Goal: Transaction & Acquisition: Obtain resource

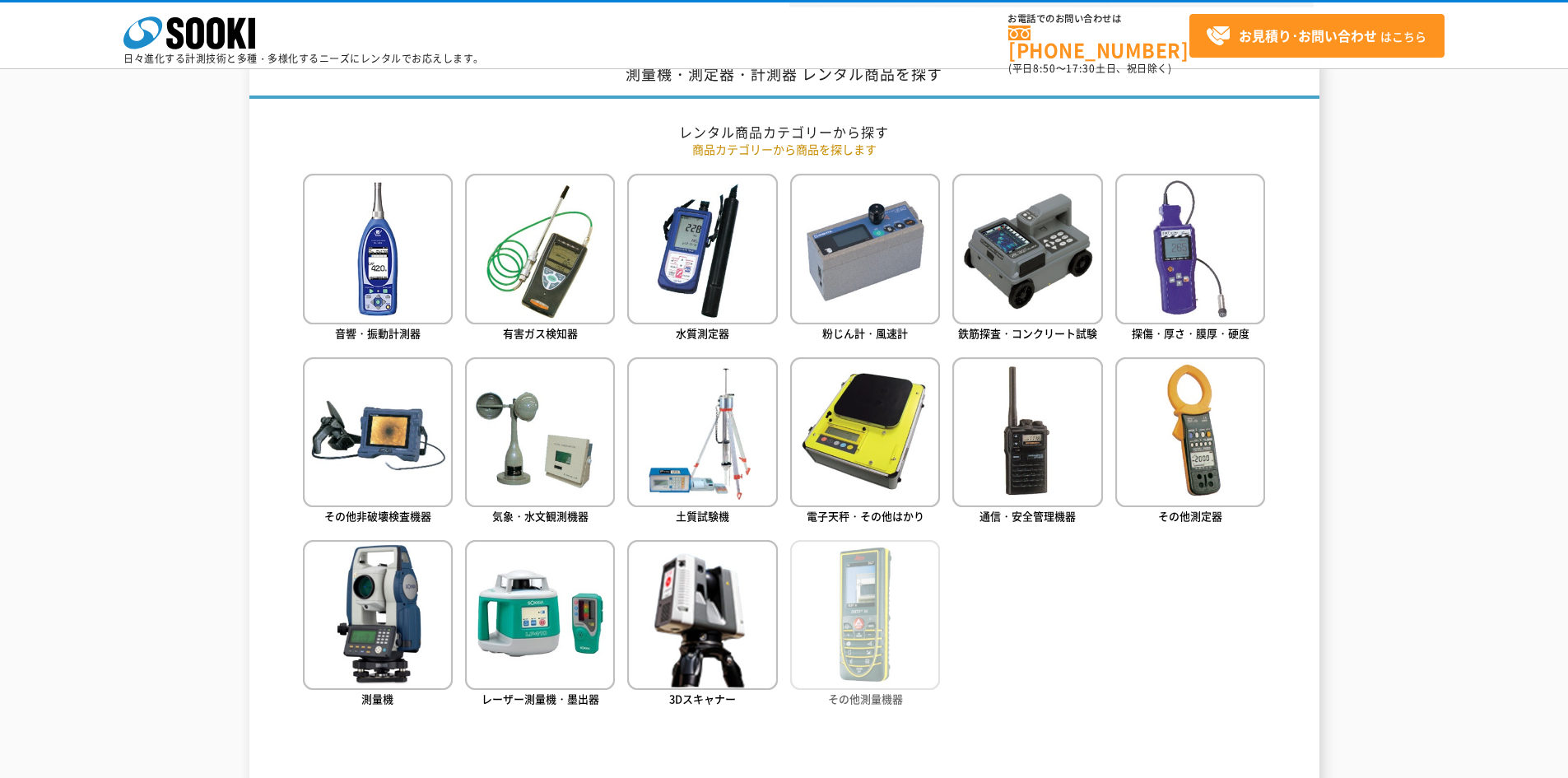
scroll to position [658, 0]
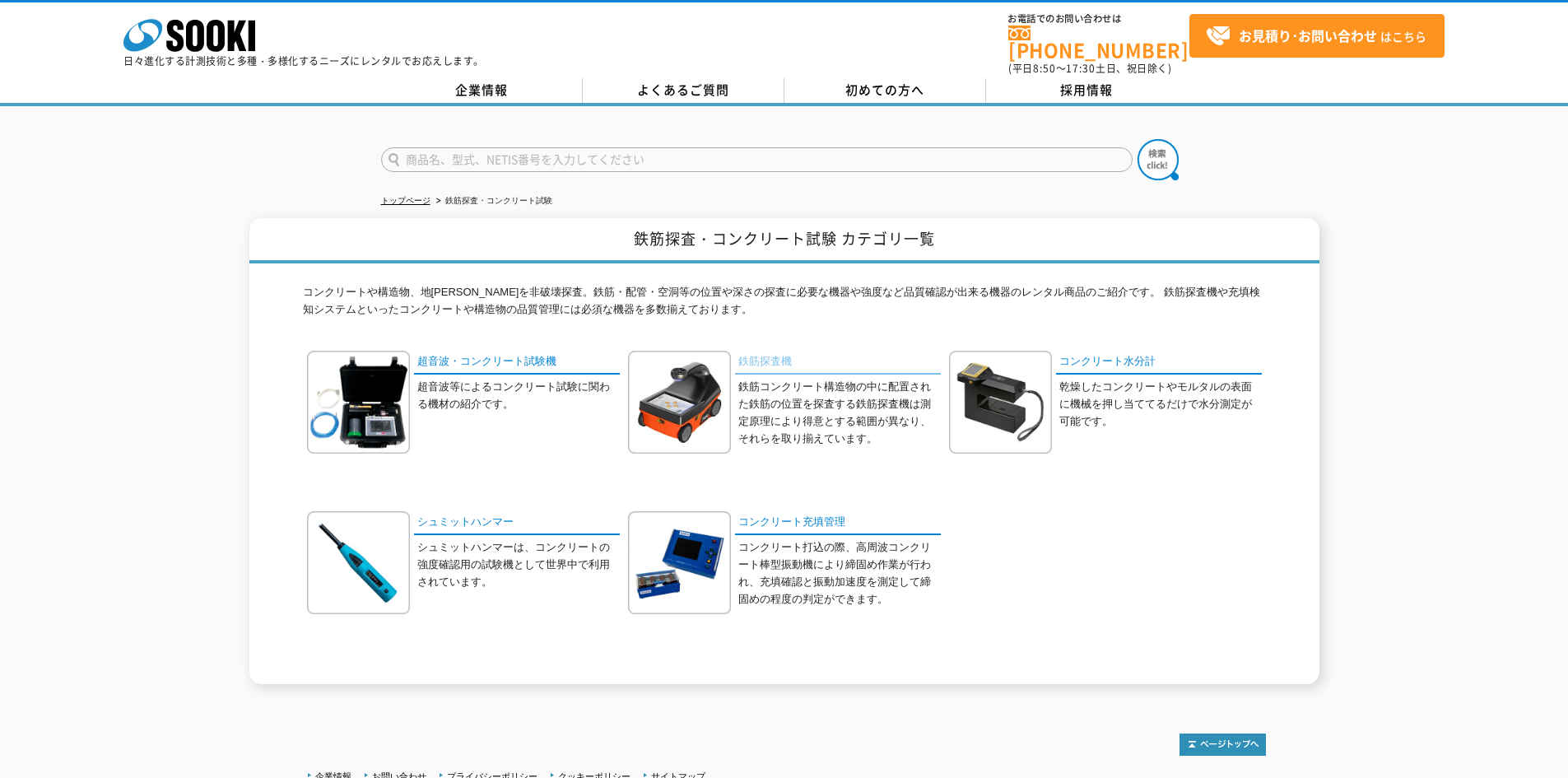
click at [752, 352] on link "鉄筋探査機" at bounding box center [838, 363] width 206 height 23
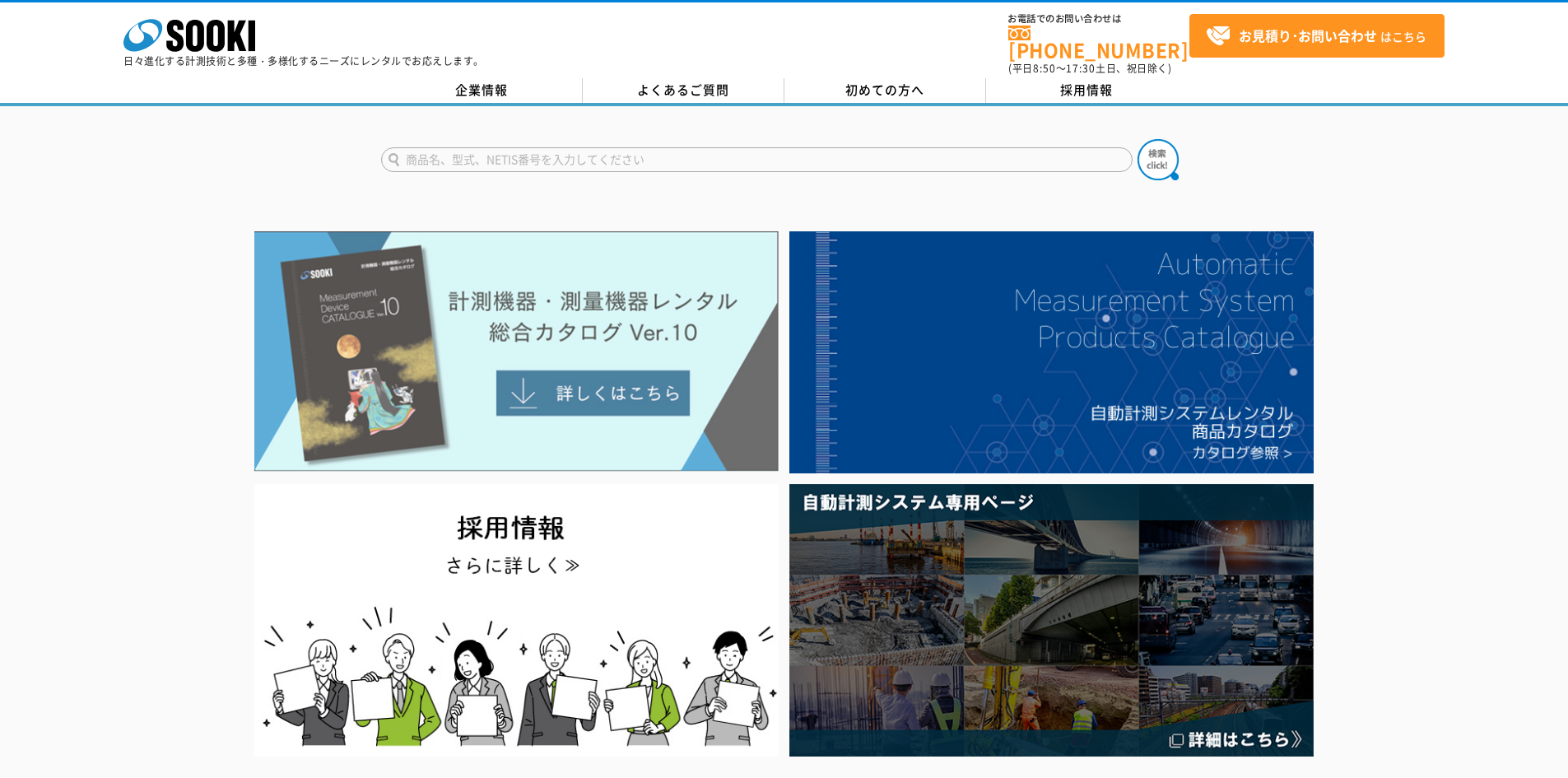
click at [666, 384] on img at bounding box center [517, 351] width 525 height 240
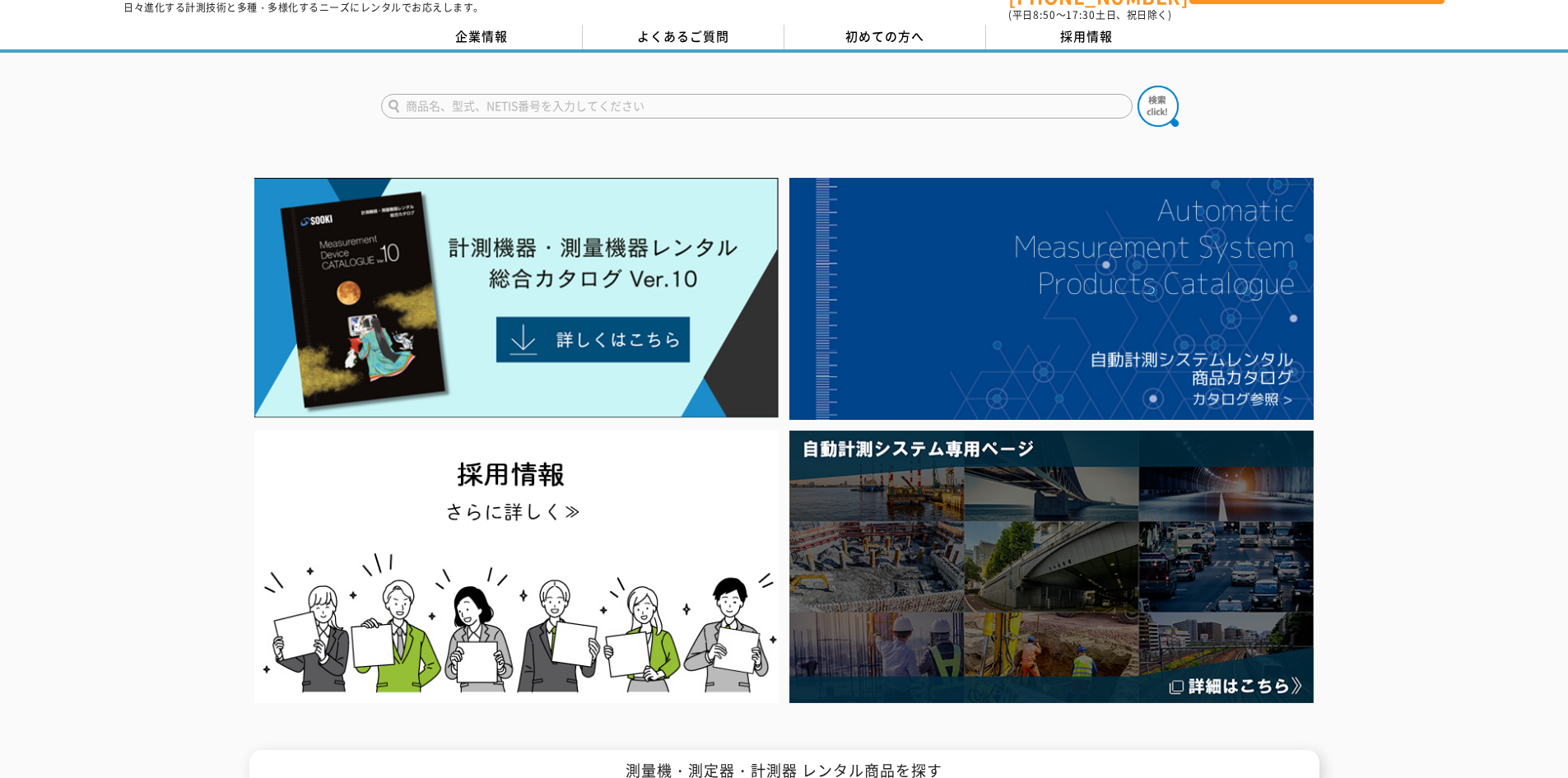
scroll to position [82, 0]
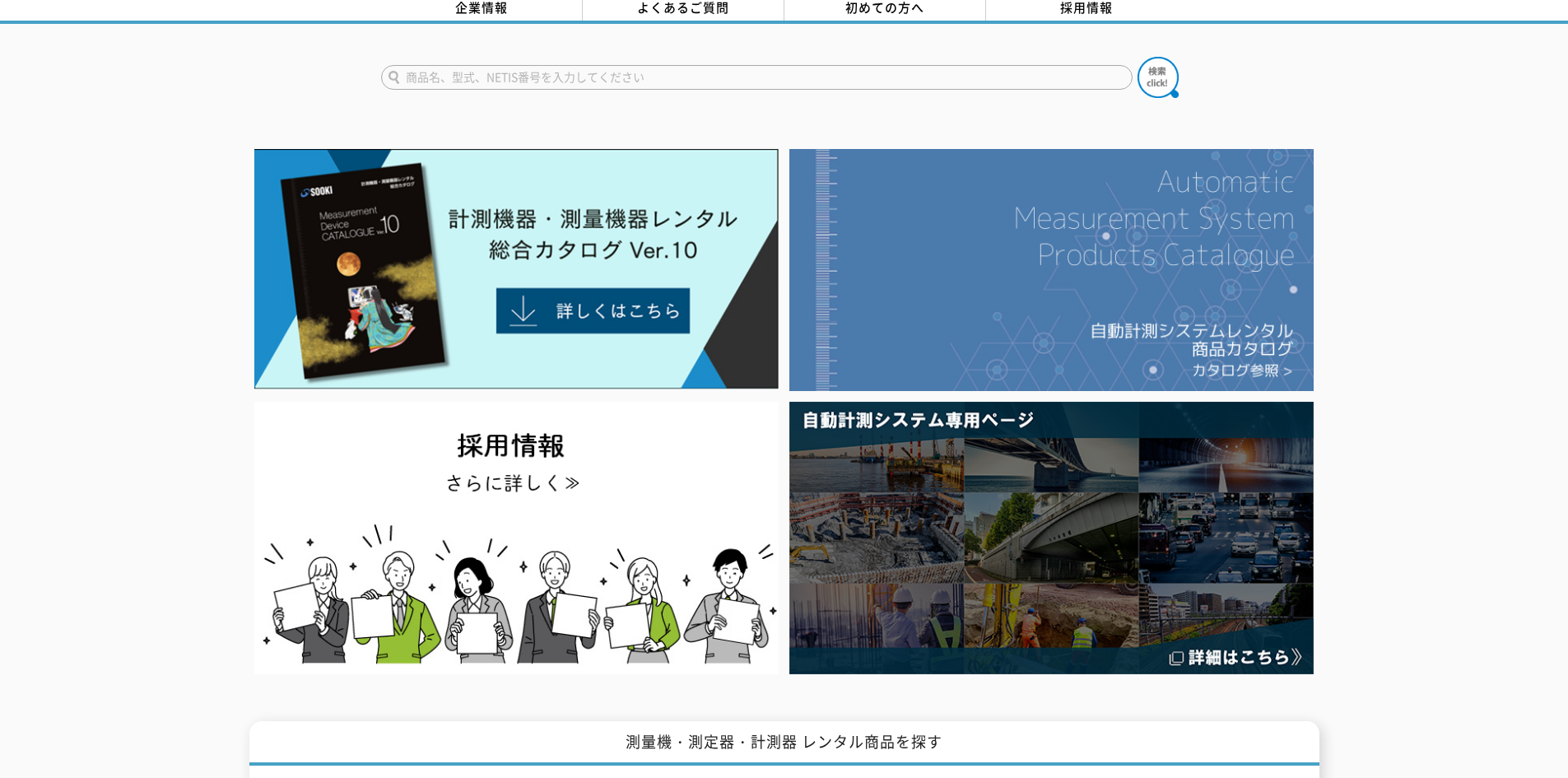
click at [1150, 318] on img at bounding box center [1051, 270] width 525 height 242
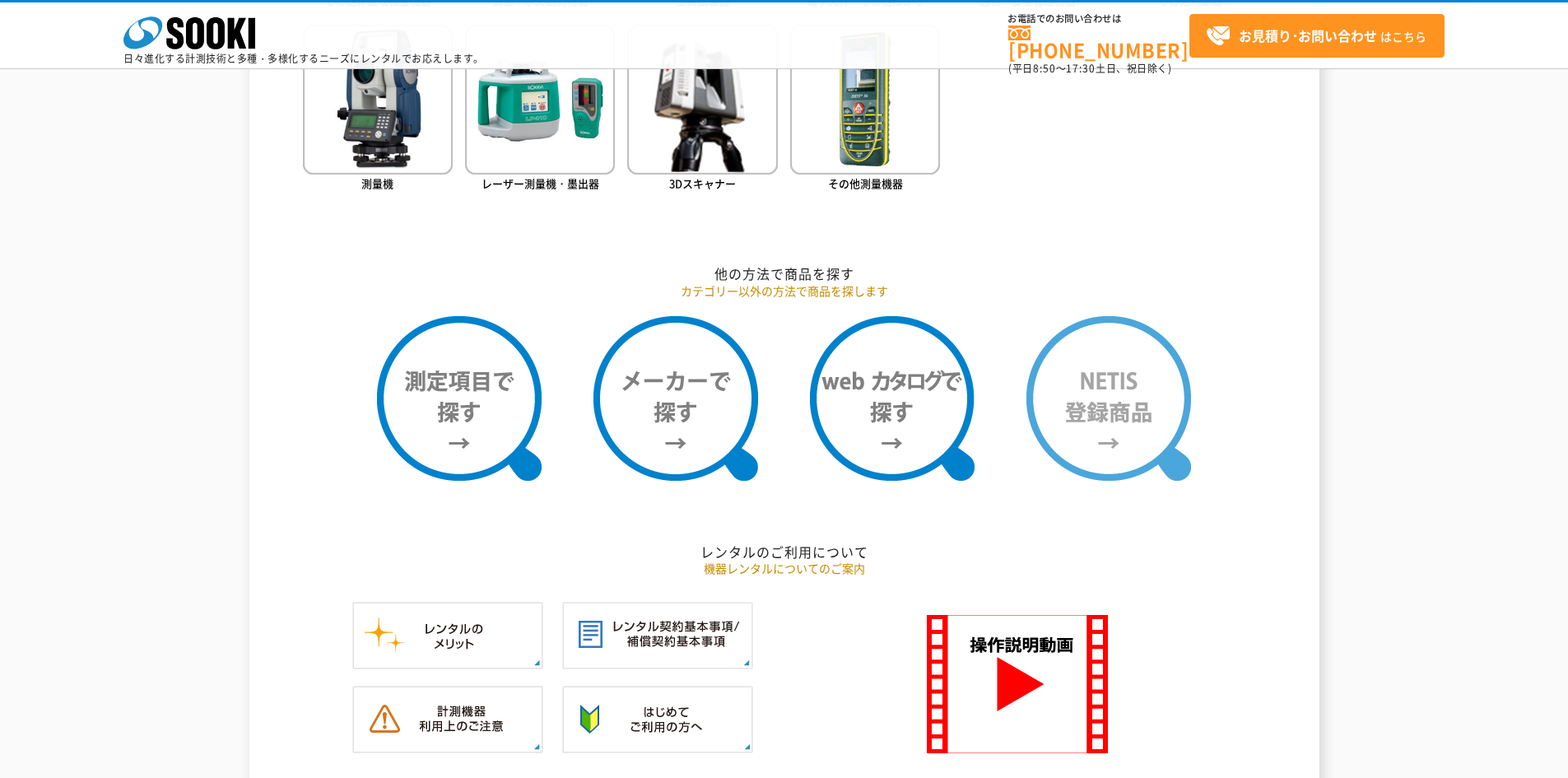
scroll to position [1234, 0]
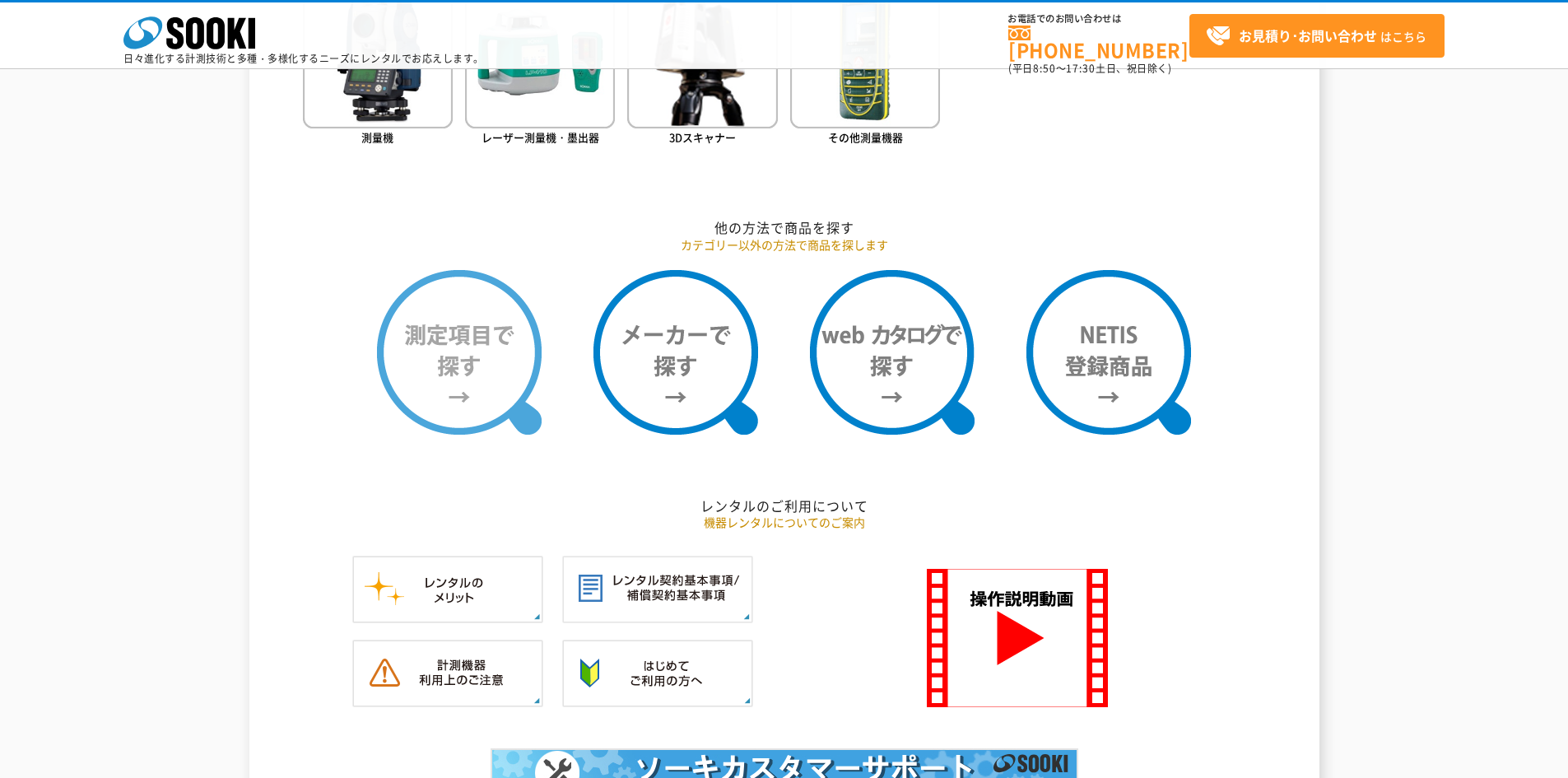
click at [478, 387] on img at bounding box center [459, 352] width 165 height 165
click at [462, 377] on img at bounding box center [459, 352] width 165 height 165
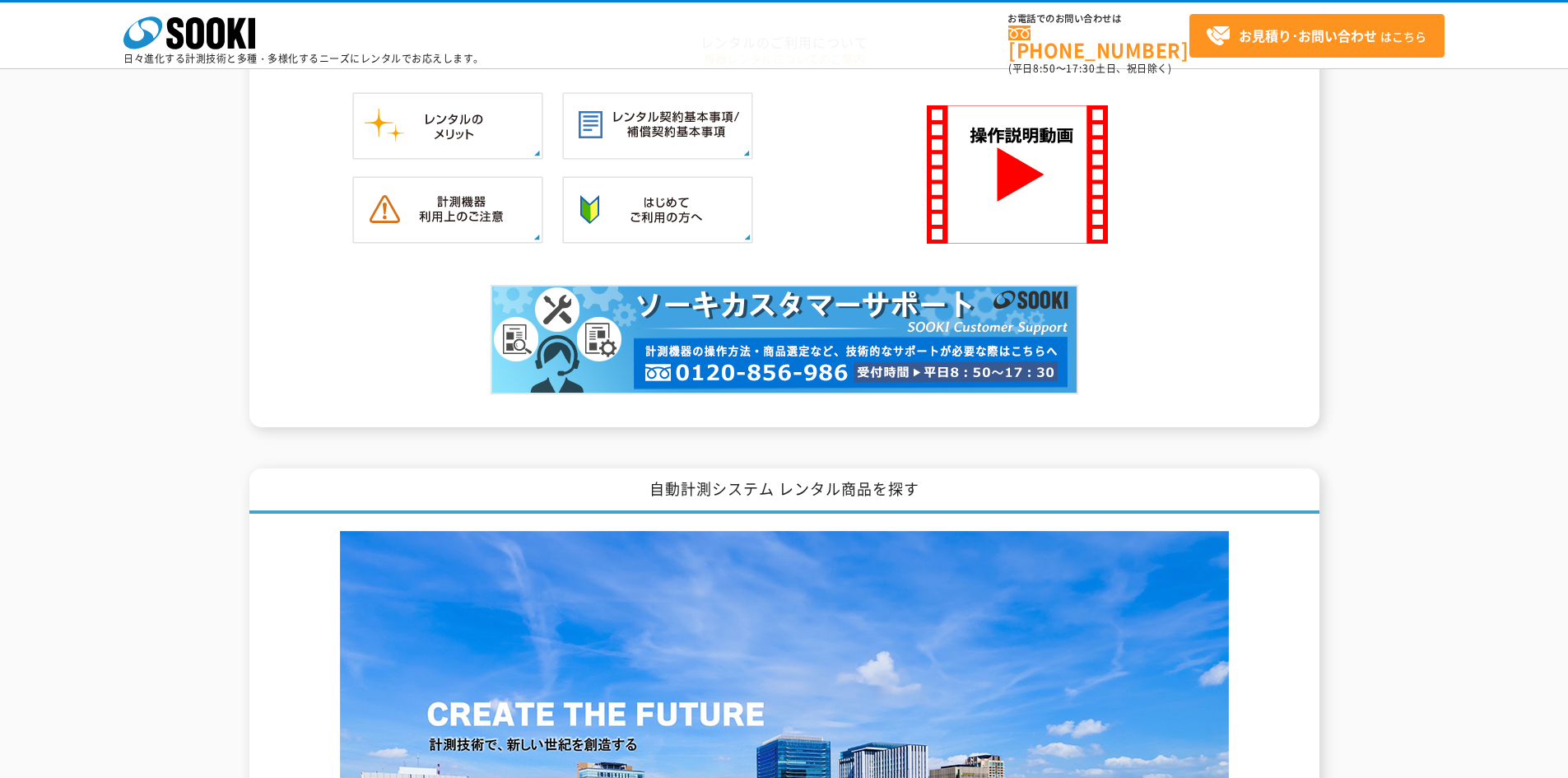
scroll to position [1646, 0]
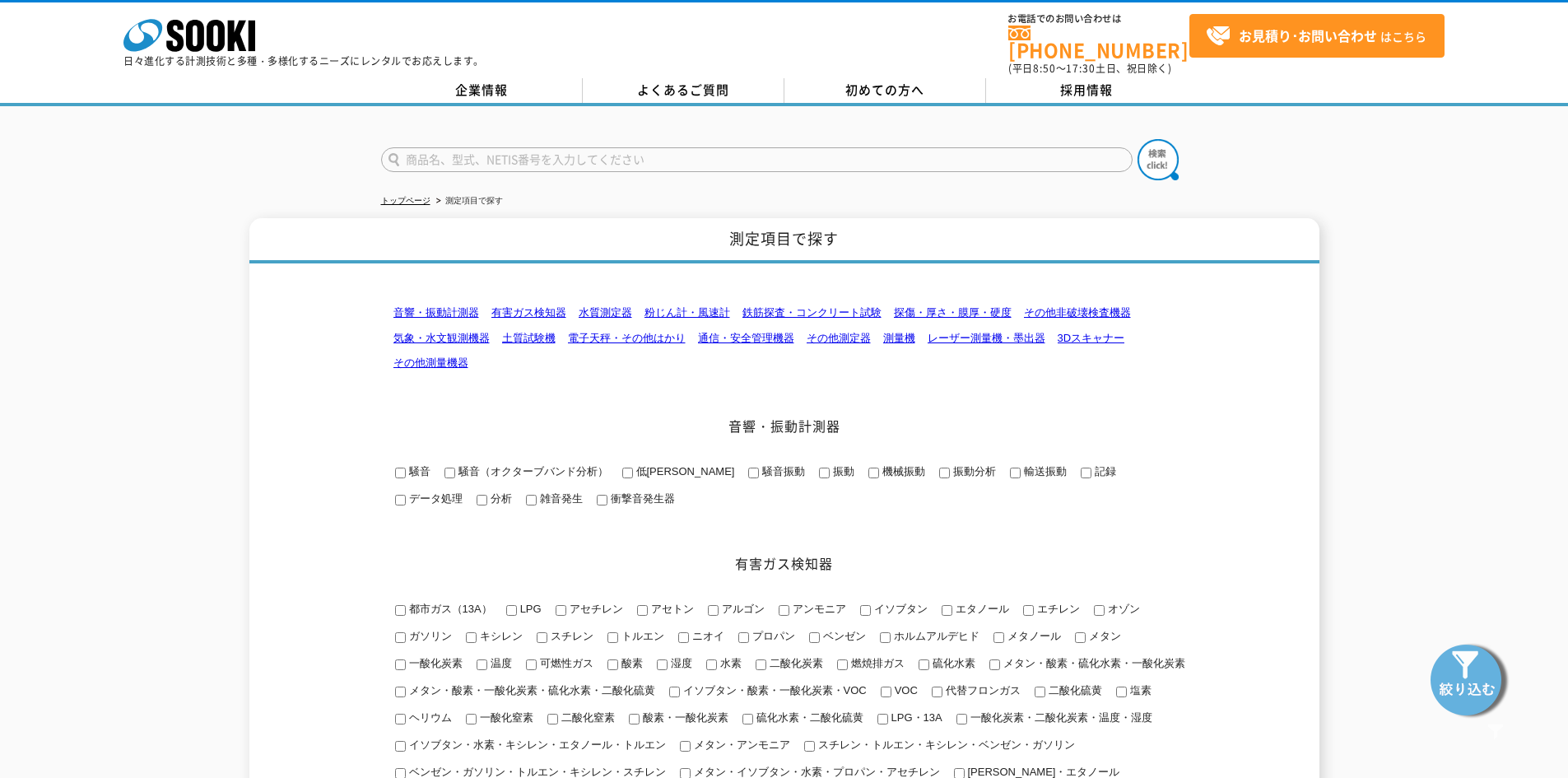
click at [449, 147] on input "text" at bounding box center [757, 159] width 752 height 24
type input "地中ﾚｰﾀﾞｰ　ユーティリティスキャン　ｽﾏｰﾄTL"
click at [1181, 144] on form "地中ﾚｰﾀﾞｰ　ユーティリティスキャン　ｽﾏｰﾄTL" at bounding box center [784, 162] width 806 height 46
click at [1110, 149] on input "地中ﾚｰﾀﾞｰ　ユーティリティスキャン　ｽﾏｰﾄTL" at bounding box center [757, 159] width 752 height 24
click at [1163, 155] on img at bounding box center [1157, 160] width 41 height 41
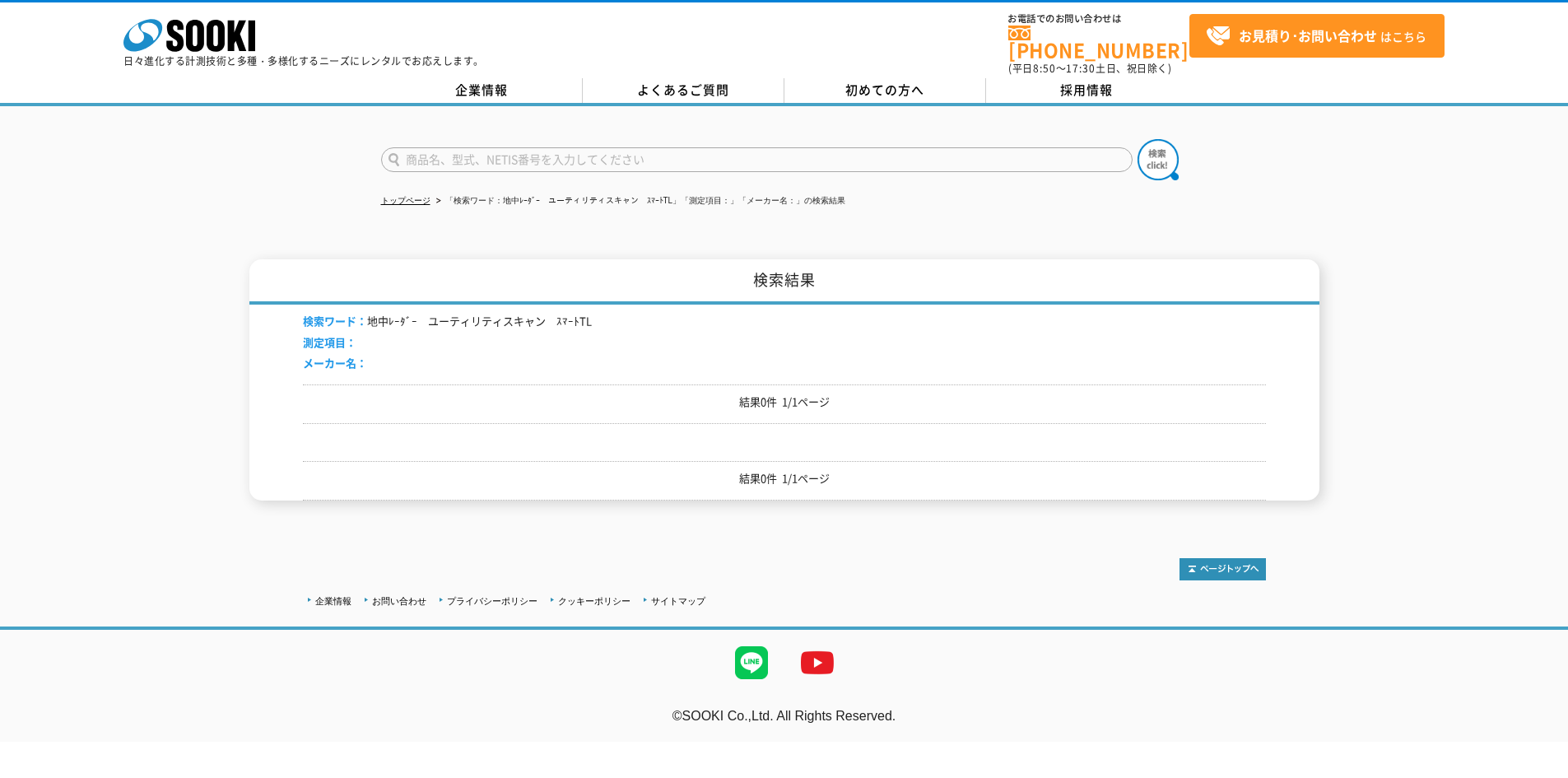
click at [816, 396] on p "結果0件 1/1ページ" at bounding box center [784, 402] width 962 height 18
click at [1216, 562] on img at bounding box center [1222, 568] width 87 height 22
click at [1222, 559] on img at bounding box center [1222, 568] width 87 height 22
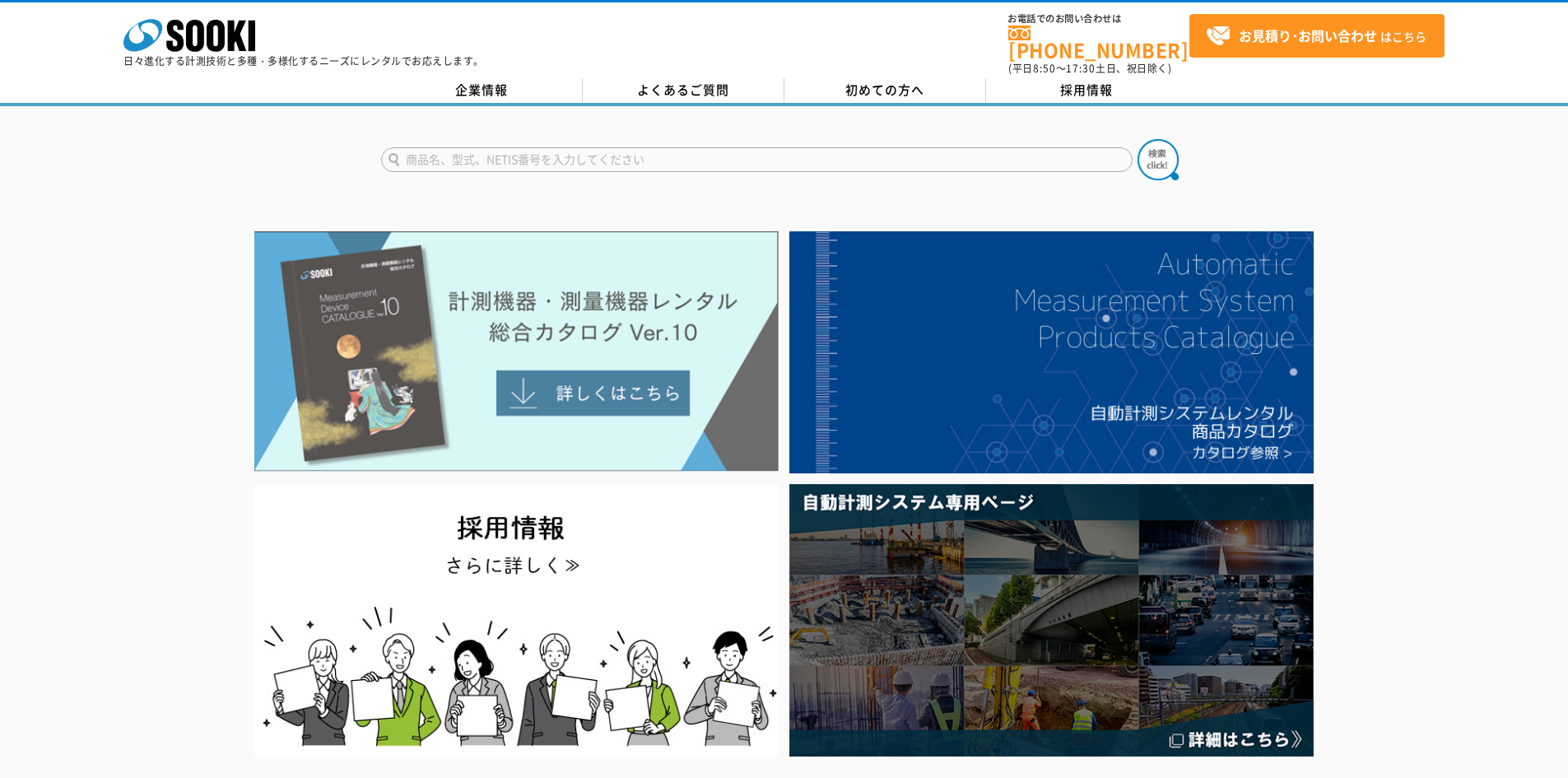
click at [644, 378] on img at bounding box center [517, 351] width 525 height 240
